Goal: Task Accomplishment & Management: Manage account settings

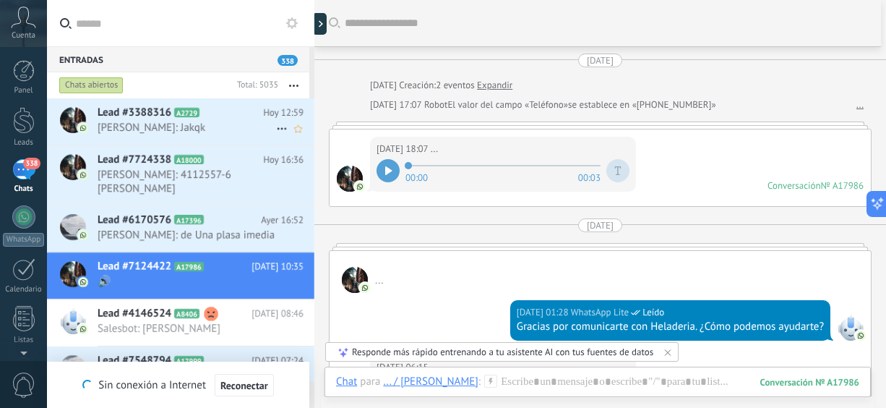
scroll to position [220, 0]
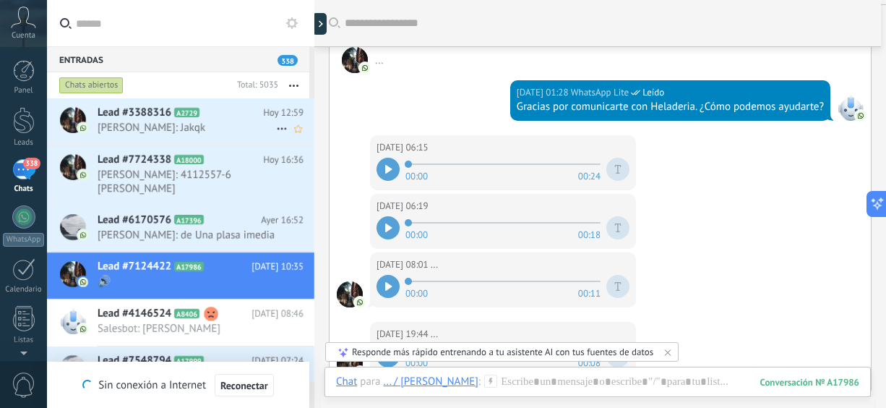
click at [173, 122] on span "[PERSON_NAME]: Jakqk" at bounding box center [187, 128] width 179 height 14
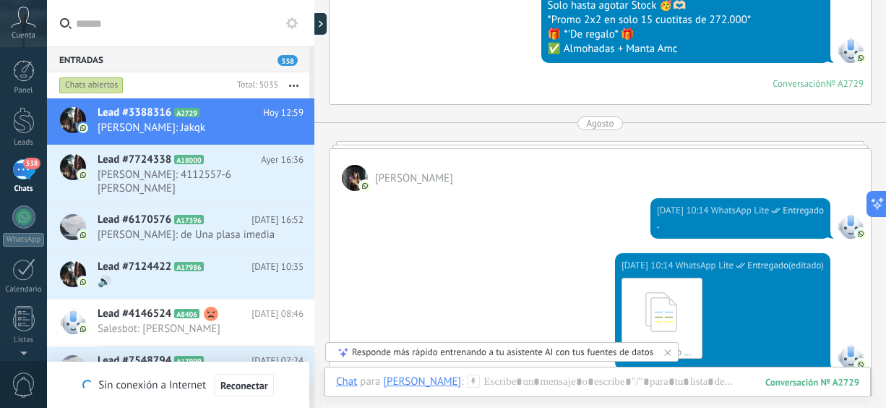
scroll to position [1212, 0]
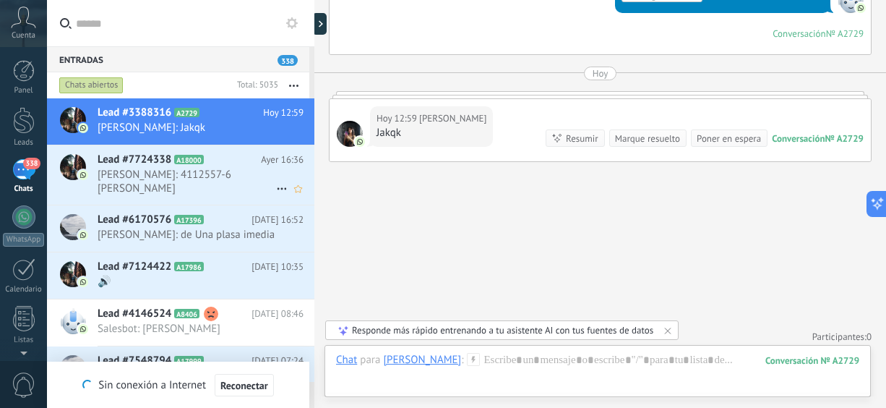
click at [167, 171] on span "[PERSON_NAME]: 4112557-6 [PERSON_NAME]" at bounding box center [187, 181] width 179 height 27
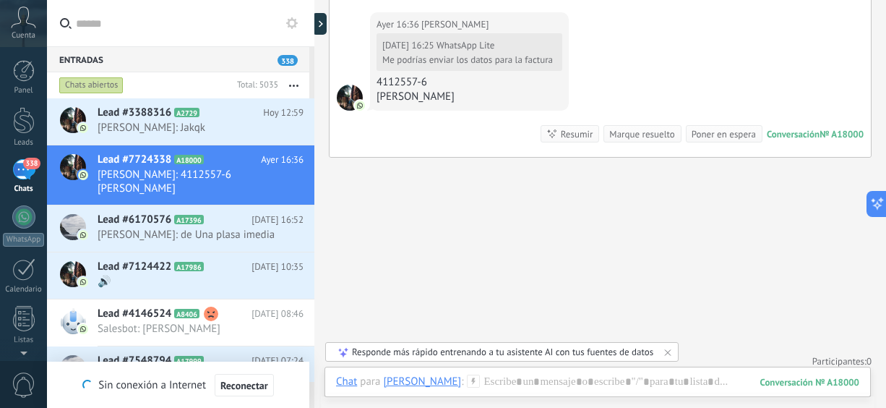
scroll to position [554, 0]
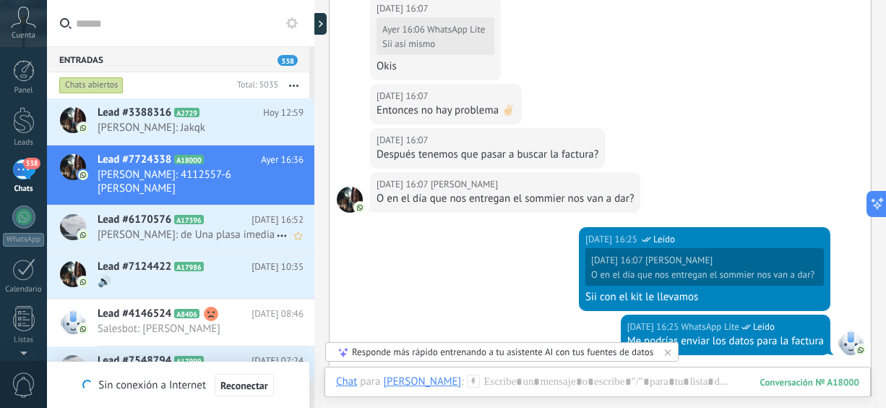
click at [163, 228] on span "[PERSON_NAME]: de Una plasa imedia" at bounding box center [187, 235] width 179 height 14
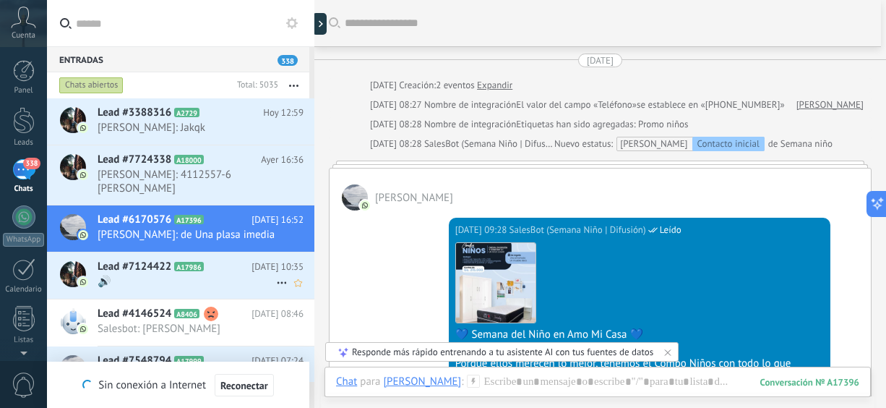
click at [111, 275] on span "🔊" at bounding box center [187, 282] width 179 height 14
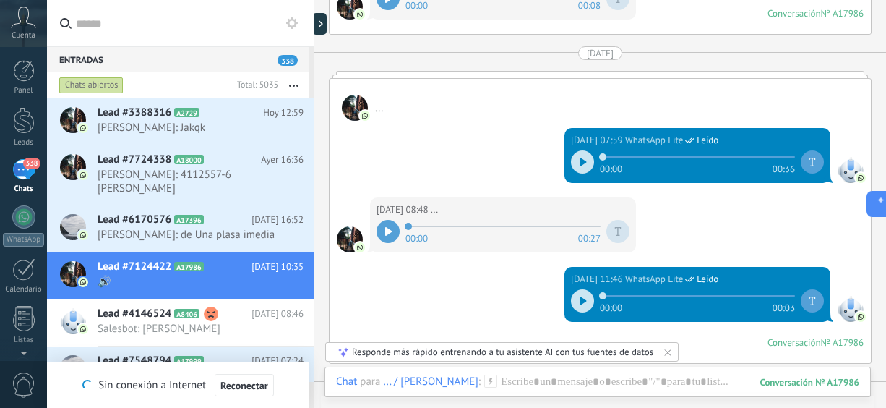
scroll to position [220, 0]
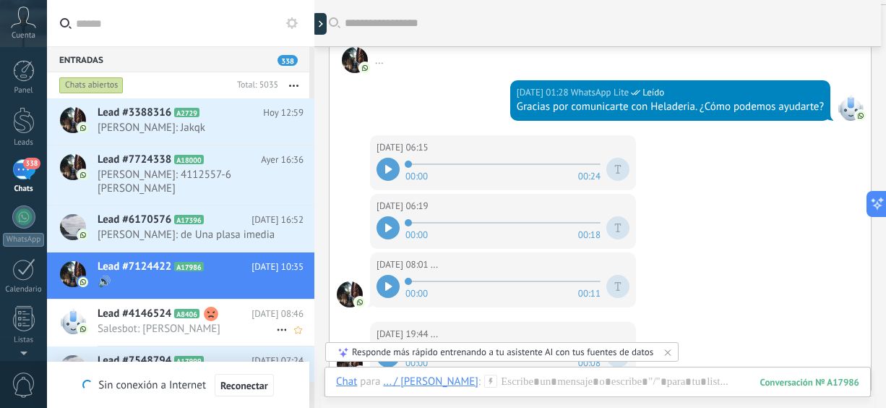
click at [132, 322] on span "Salesbot: [PERSON_NAME]" at bounding box center [187, 329] width 179 height 14
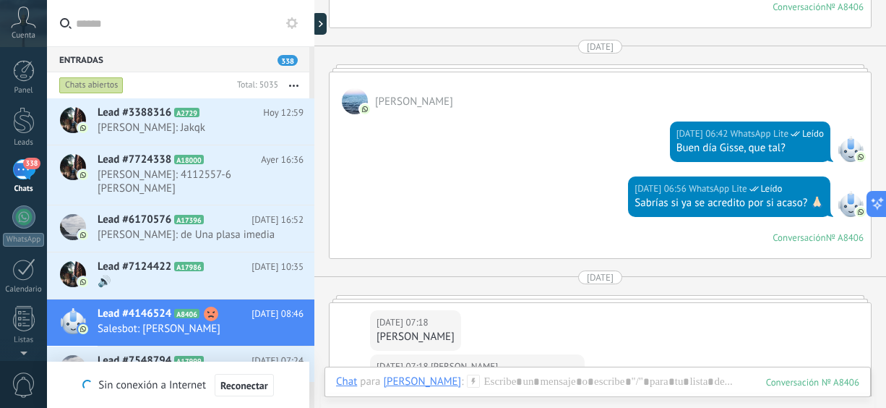
scroll to position [2642, 0]
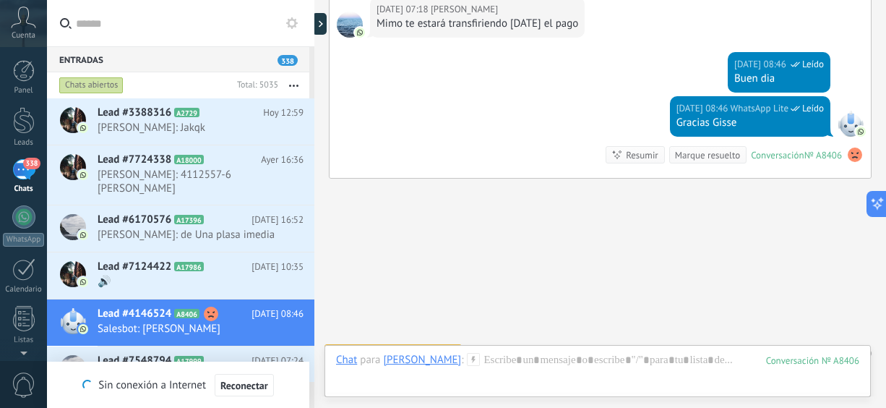
click at [132, 354] on div "Lead #7548794 A17999 [DATE] 07:24 [PERSON_NAME]: Gracias" at bounding box center [206, 369] width 217 height 46
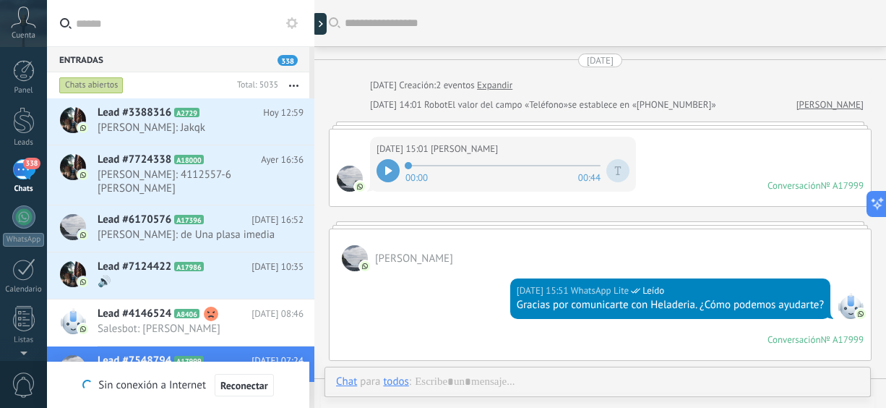
scroll to position [468, 0]
